Goal: Find contact information: Obtain details needed to contact an individual or organization

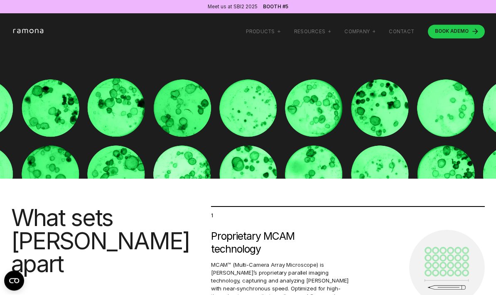
scroll to position [118, 0]
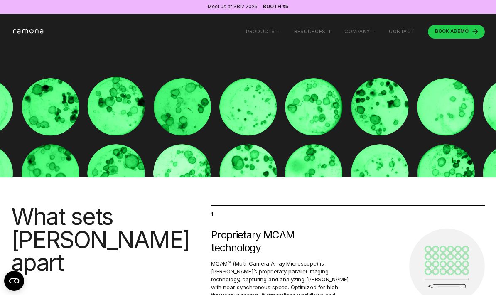
click at [123, 137] on img at bounding box center [116, 107] width 60 height 60
click at [110, 137] on img at bounding box center [116, 107] width 60 height 60
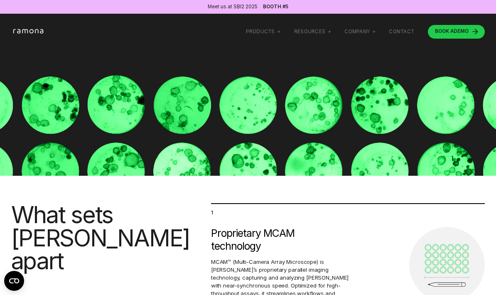
scroll to position [0, 0]
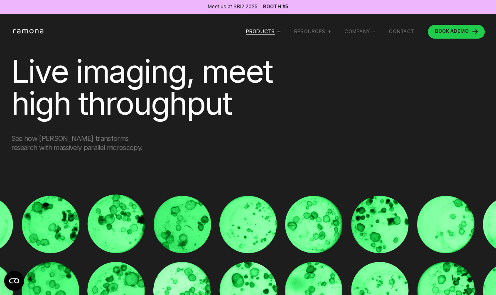
click at [265, 33] on div "Products" at bounding box center [260, 32] width 29 height 6
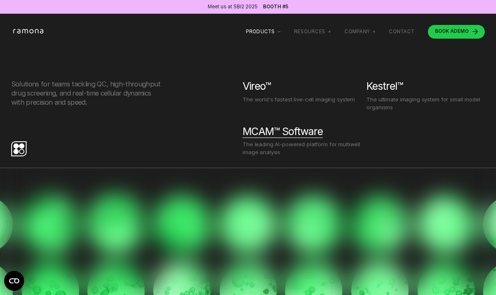
click at [293, 135] on div "MCAM™ Software" at bounding box center [283, 131] width 80 height 13
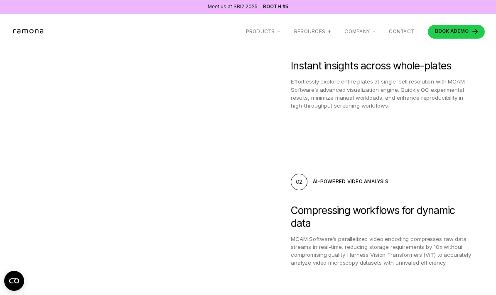
scroll to position [364, 0]
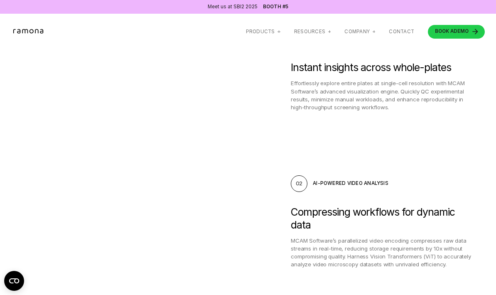
click at [145, 131] on img at bounding box center [128, 108] width 234 height 138
click at [96, 132] on img at bounding box center [128, 108] width 234 height 138
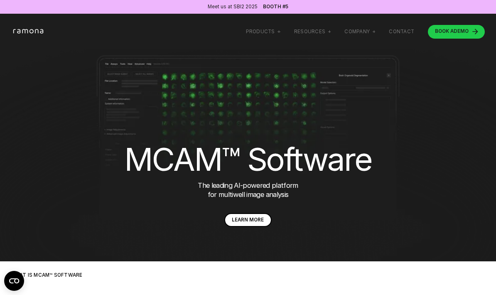
scroll to position [0, 0]
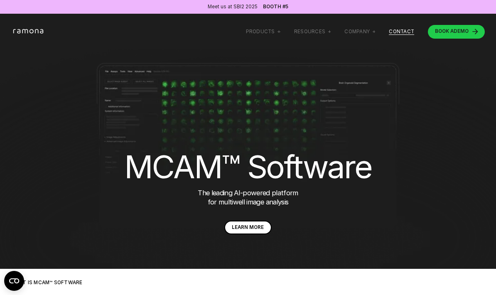
click at [400, 29] on link "Contact" at bounding box center [401, 32] width 25 height 6
